Goal: Book appointment/travel/reservation

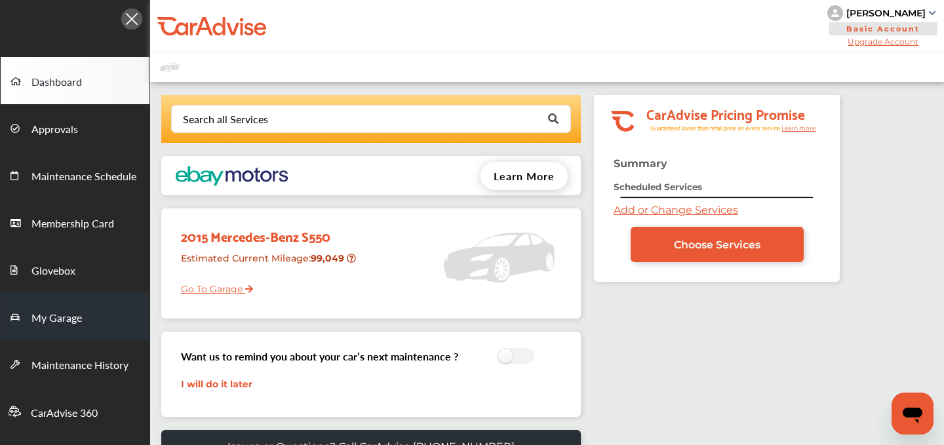
click at [81, 313] on link "My Garage" at bounding box center [75, 316] width 149 height 47
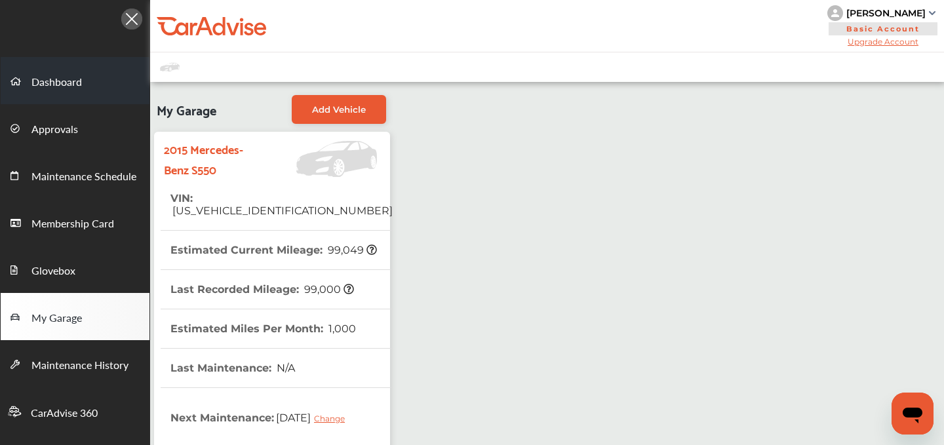
click at [48, 73] on link "Dashboard" at bounding box center [75, 80] width 149 height 47
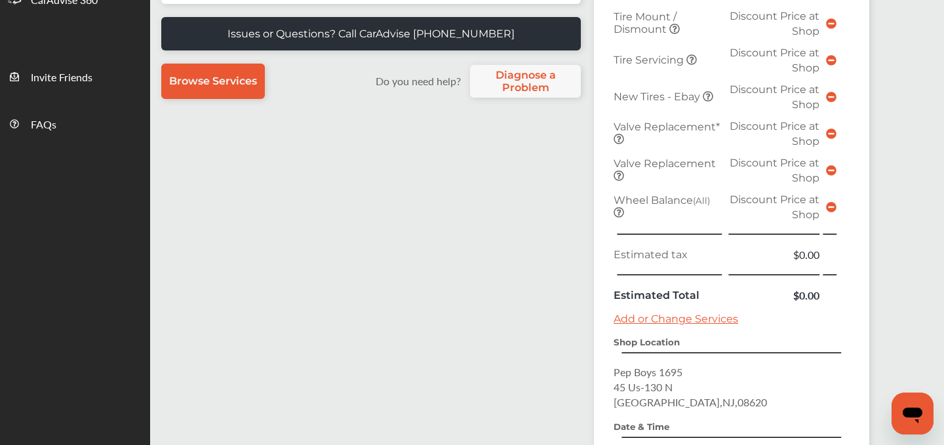
scroll to position [610, 0]
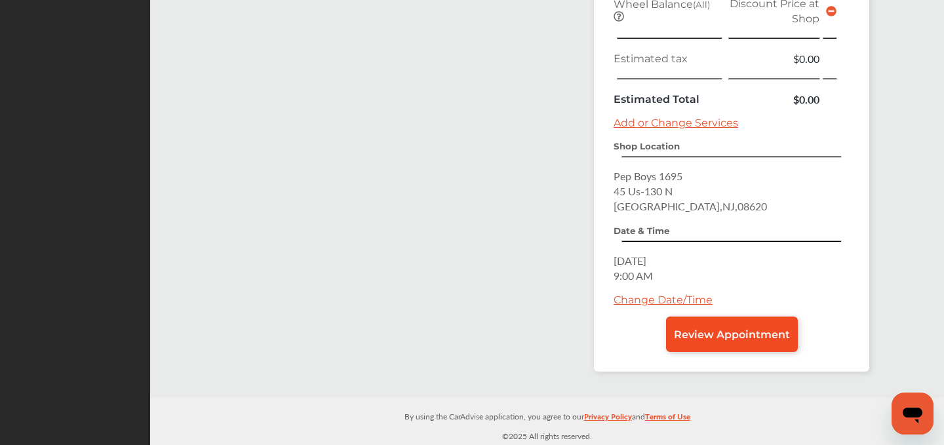
click at [734, 334] on span "Review Appointment" at bounding box center [732, 334] width 116 height 12
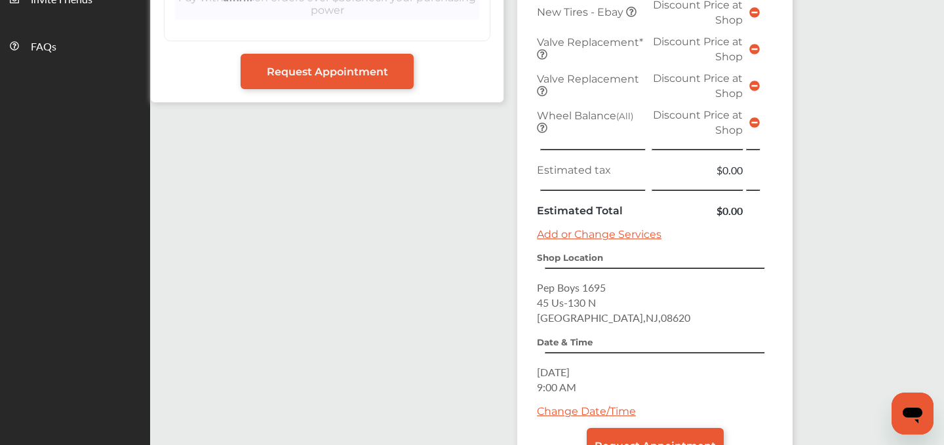
scroll to position [597, 0]
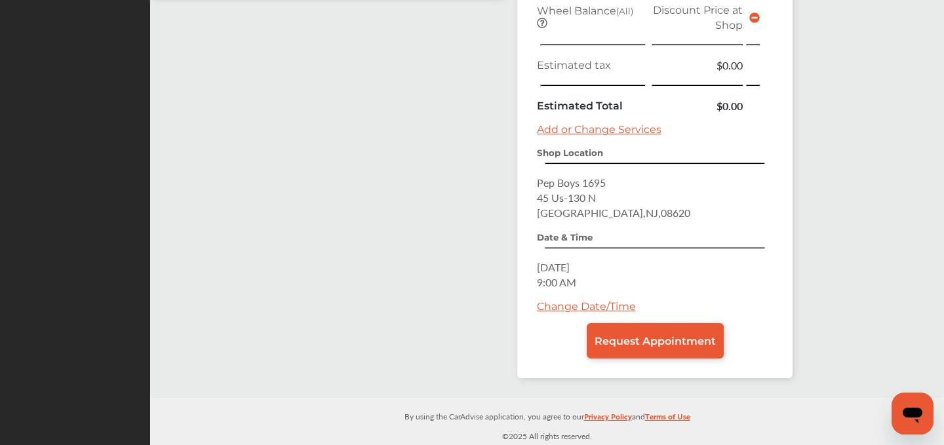
click at [584, 303] on link "Change Date/Time" at bounding box center [586, 306] width 99 height 12
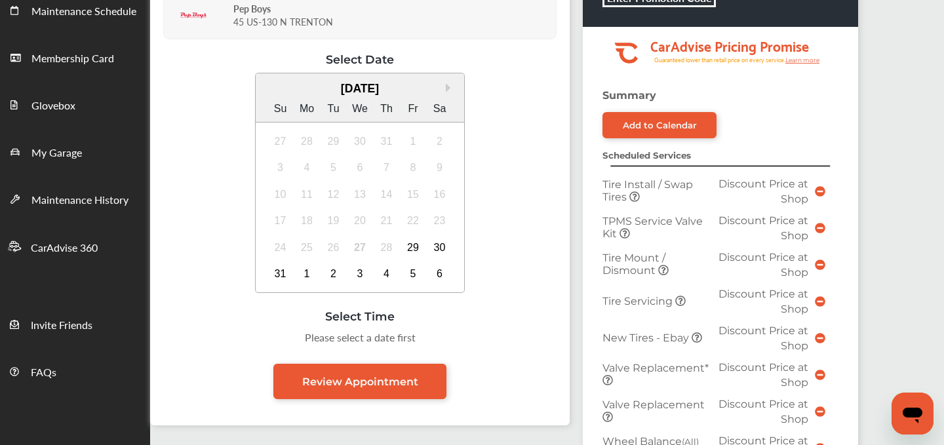
scroll to position [178, 0]
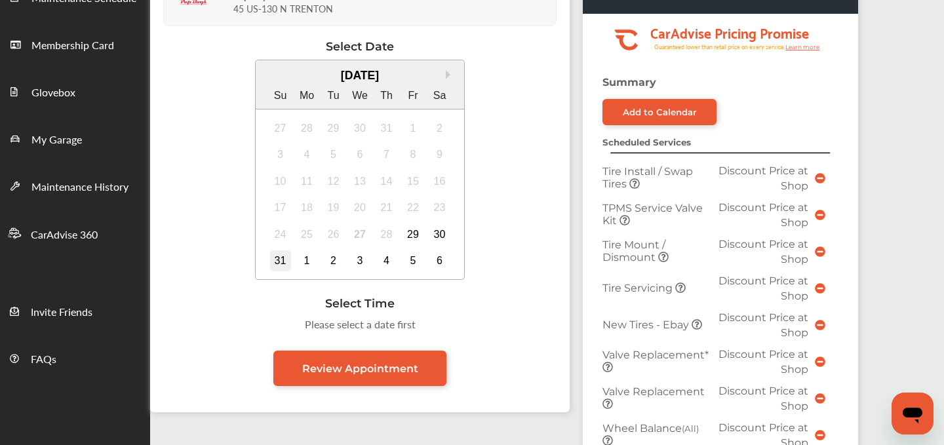
click at [279, 258] on div "31" at bounding box center [280, 260] width 21 height 21
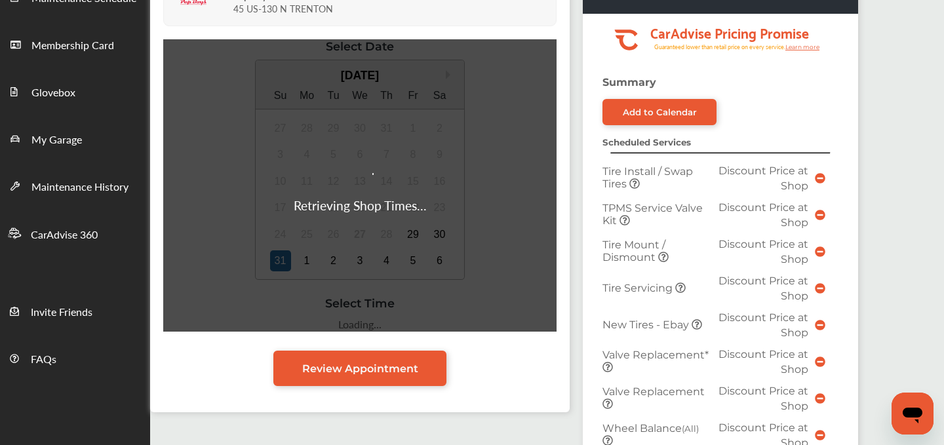
scroll to position [244, 0]
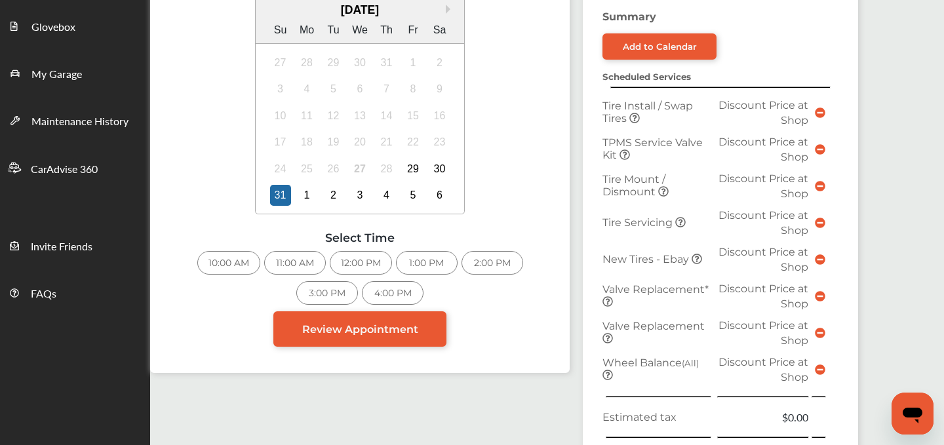
click at [229, 263] on div "10:00 AM" at bounding box center [228, 263] width 63 height 24
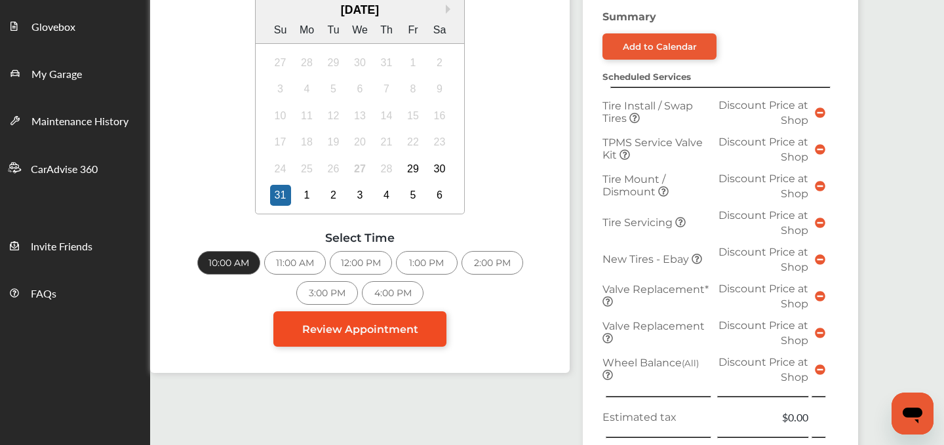
click at [349, 335] on span "Review Appointment" at bounding box center [360, 329] width 116 height 12
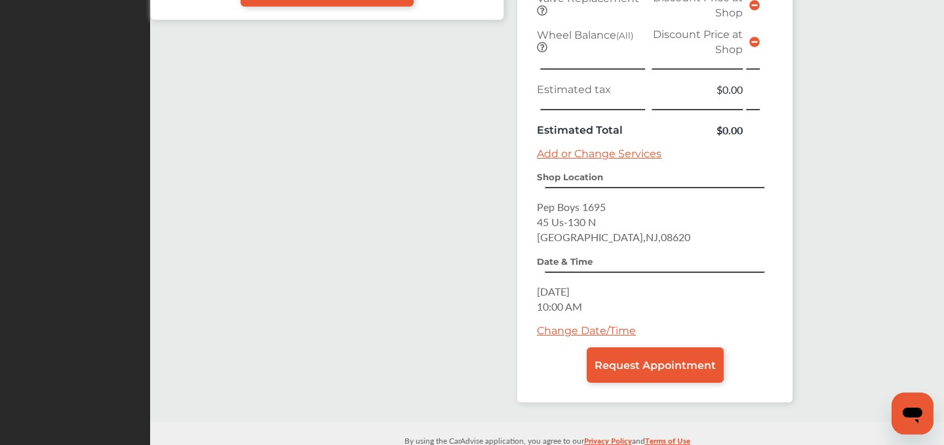
scroll to position [596, 0]
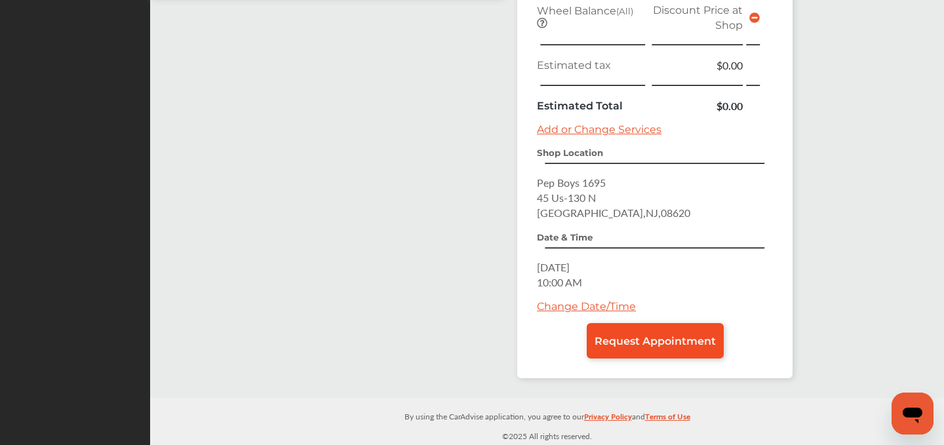
click at [622, 346] on span "Request Appointment" at bounding box center [654, 341] width 121 height 12
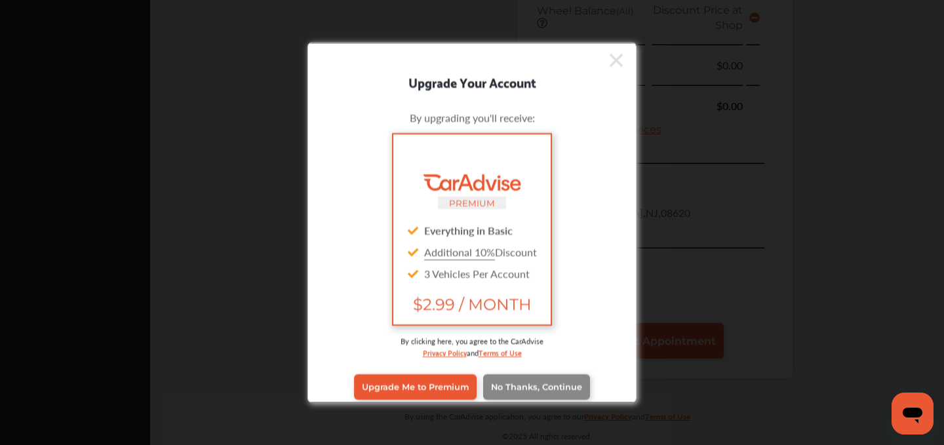
click at [517, 384] on span "No Thanks, Continue" at bounding box center [536, 387] width 91 height 10
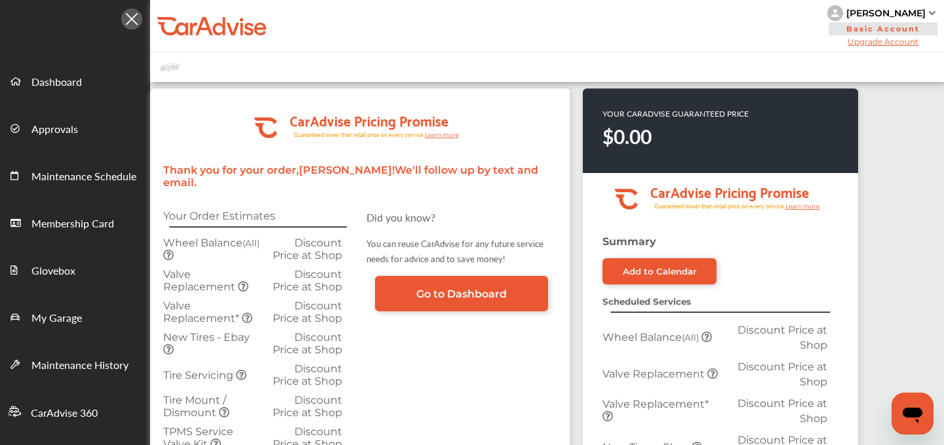
scroll to position [551, 0]
